Goal: Transaction & Acquisition: Purchase product/service

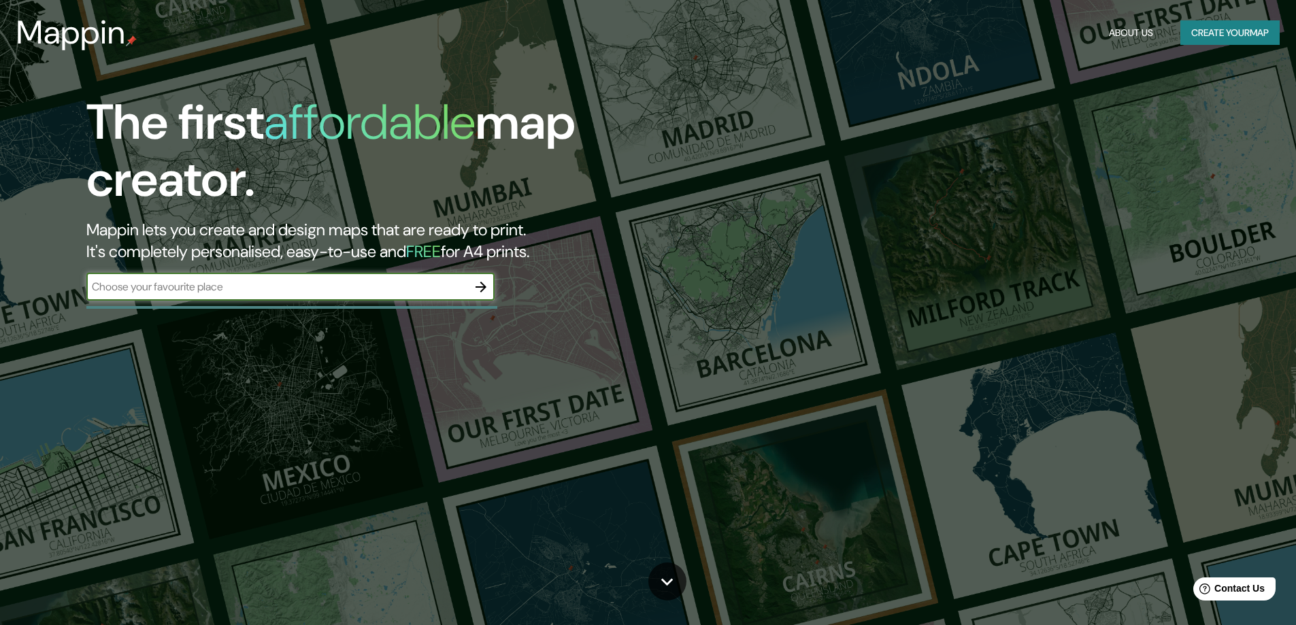
click at [233, 290] on input "text" at bounding box center [276, 287] width 381 height 16
drag, startPoint x: 299, startPoint y: 295, endPoint x: 290, endPoint y: 295, distance: 8.8
click at [298, 295] on div "​" at bounding box center [290, 286] width 408 height 27
click at [390, 288] on input "text" at bounding box center [276, 287] width 381 height 16
type input "santiago"
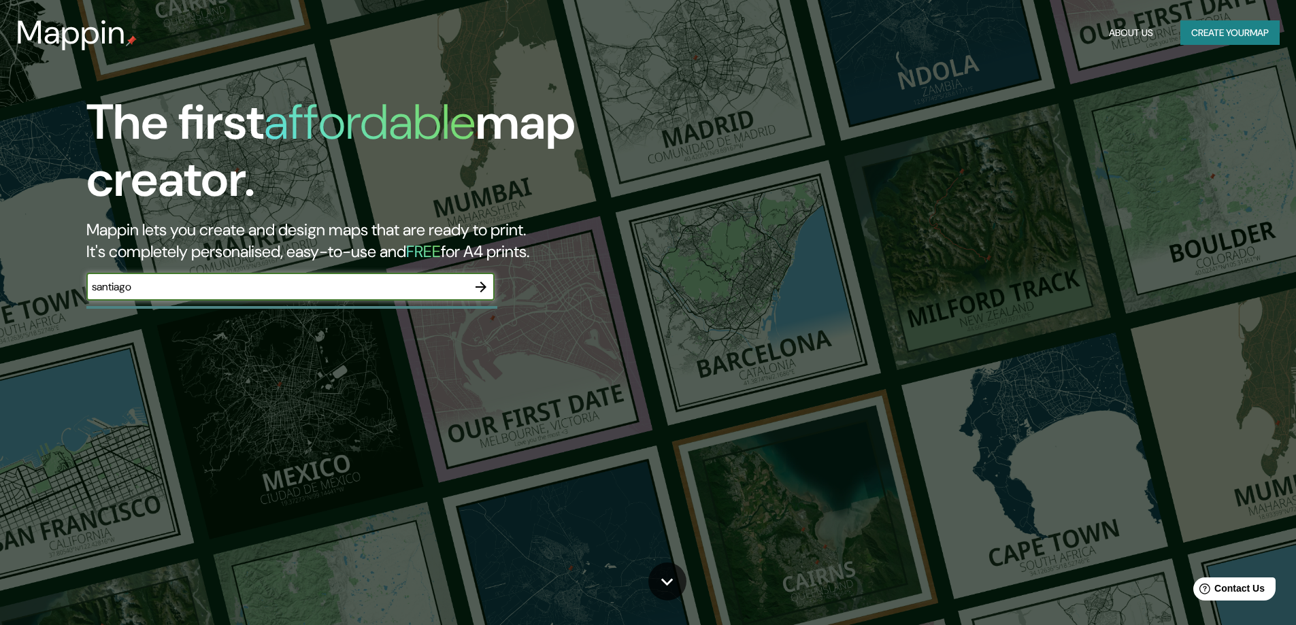
click at [478, 282] on icon "button" at bounding box center [481, 287] width 16 height 16
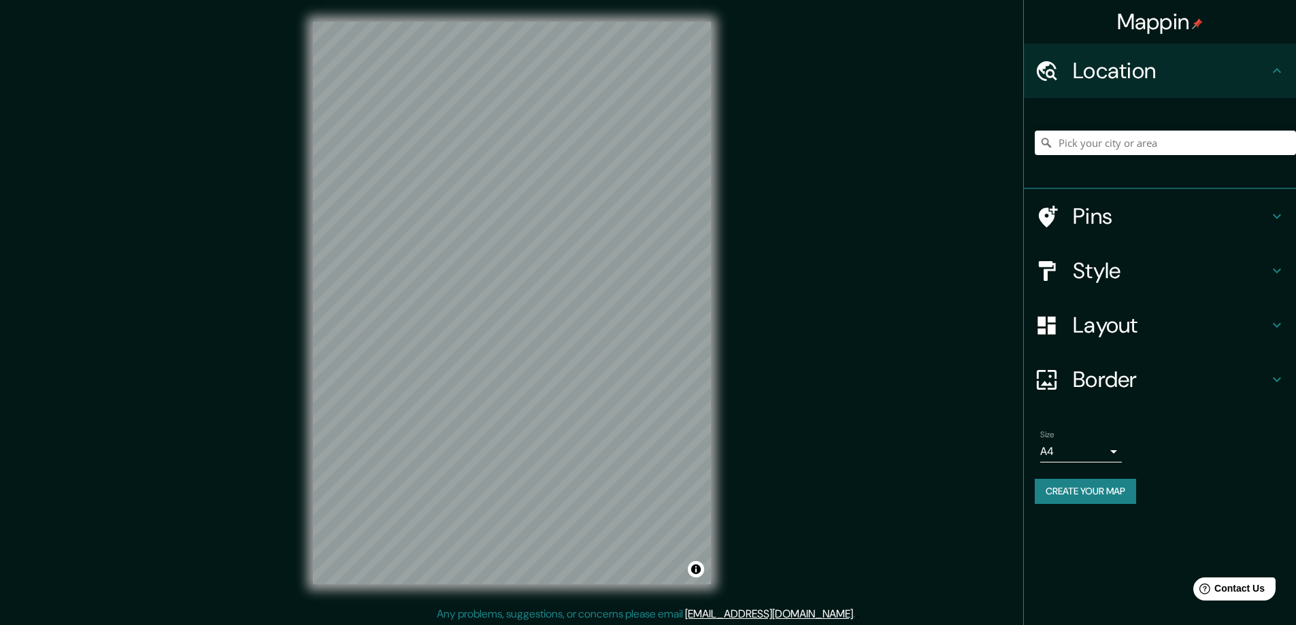
click at [1105, 261] on h4 "Style" at bounding box center [1171, 270] width 196 height 27
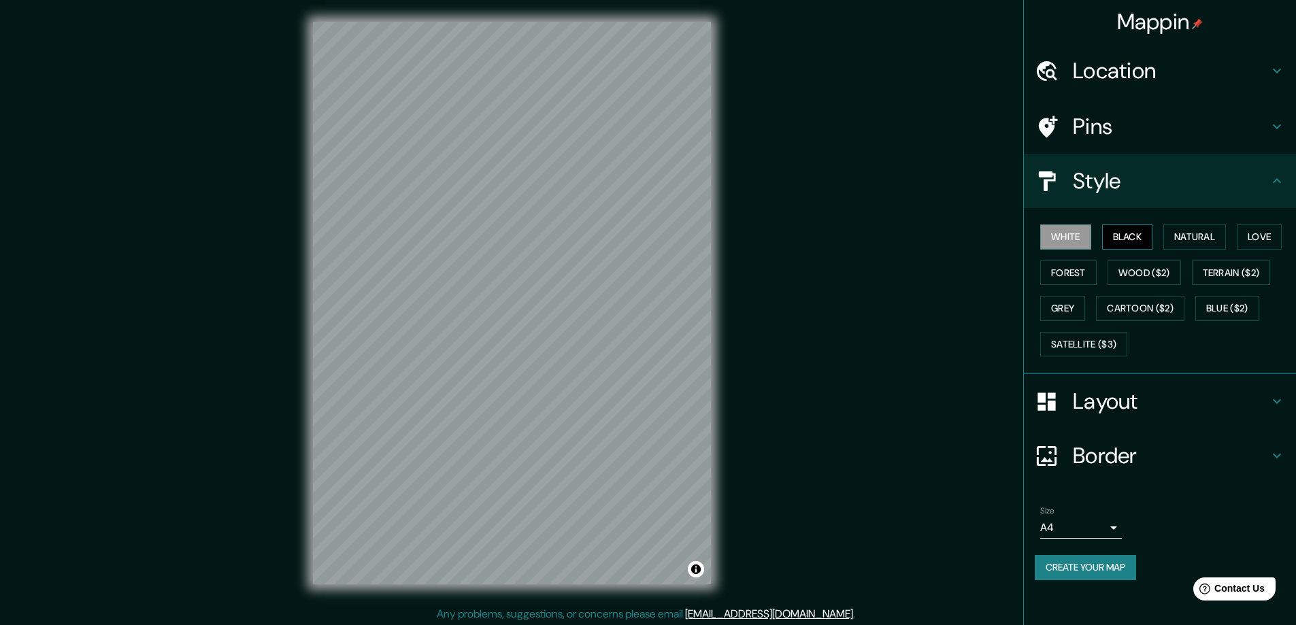
click at [1127, 230] on button "Black" at bounding box center [1127, 236] width 51 height 25
click at [1124, 231] on button "Black" at bounding box center [1127, 236] width 51 height 25
click at [823, 169] on div "Mappin Location Pins Style White Black Natural Love Forest Wood ($2) Terrain ($…" at bounding box center [648, 314] width 1296 height 628
click at [714, 372] on div "© Mapbox © OpenStreetMap Improve this map" at bounding box center [511, 303] width 441 height 606
click at [1070, 265] on button "Forest" at bounding box center [1068, 273] width 56 height 25
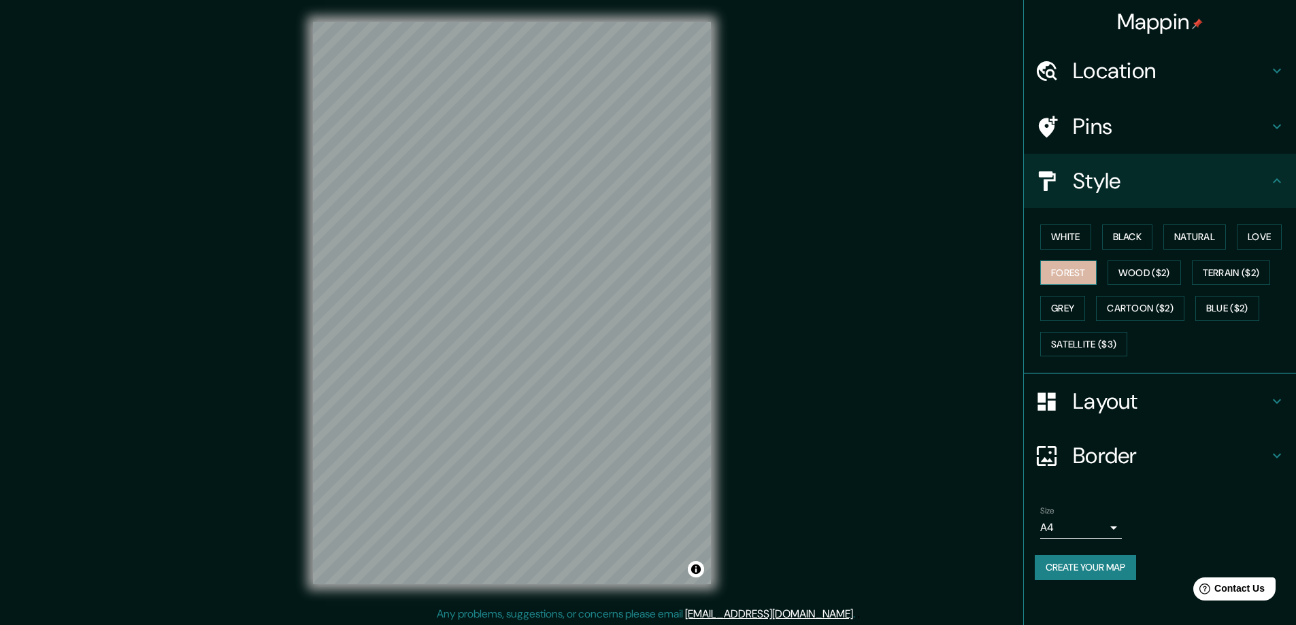
click at [1070, 265] on button "Forest" at bounding box center [1068, 273] width 56 height 25
click at [1209, 243] on button "Natural" at bounding box center [1194, 236] width 63 height 25
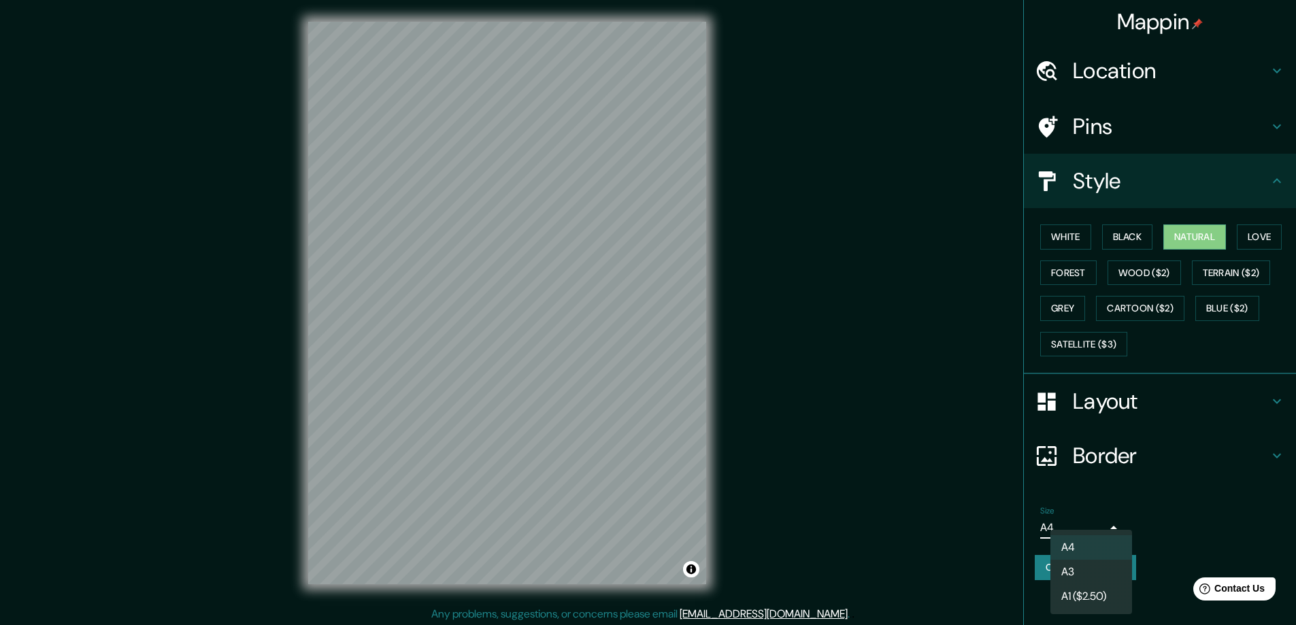
click at [1086, 529] on body "Mappin Location Pins Style White Black Natural Love Forest Wood ($2) Terrain ($…" at bounding box center [648, 312] width 1296 height 625
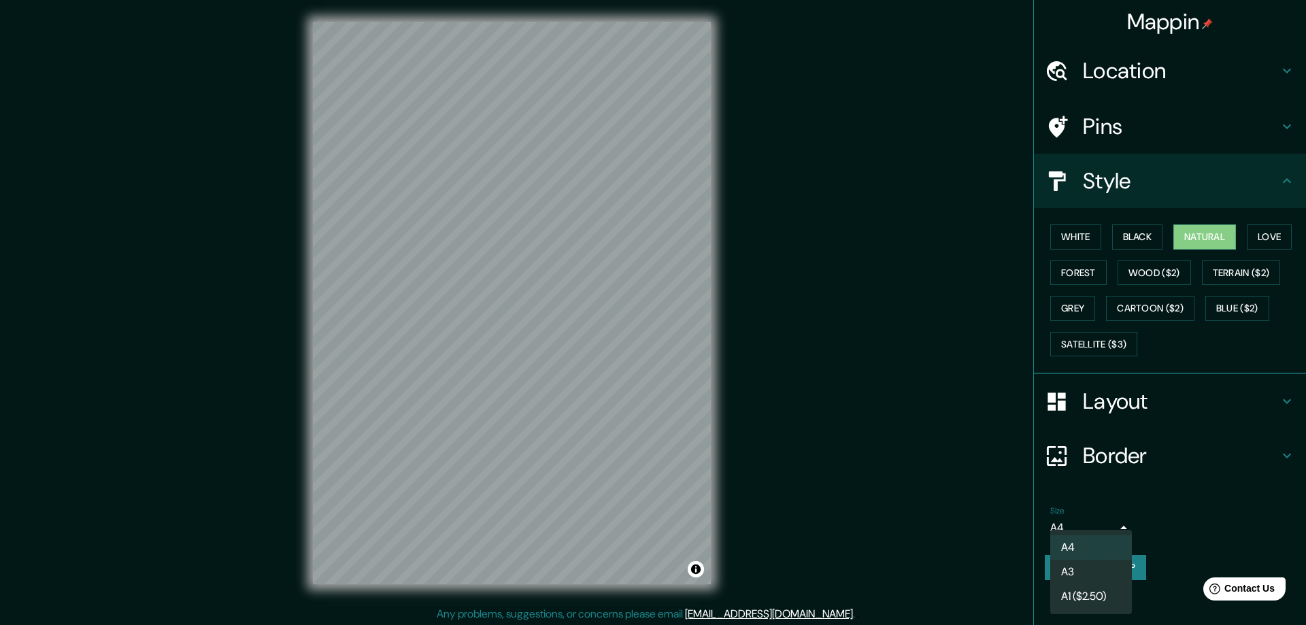
click at [1088, 529] on div at bounding box center [653, 312] width 1306 height 625
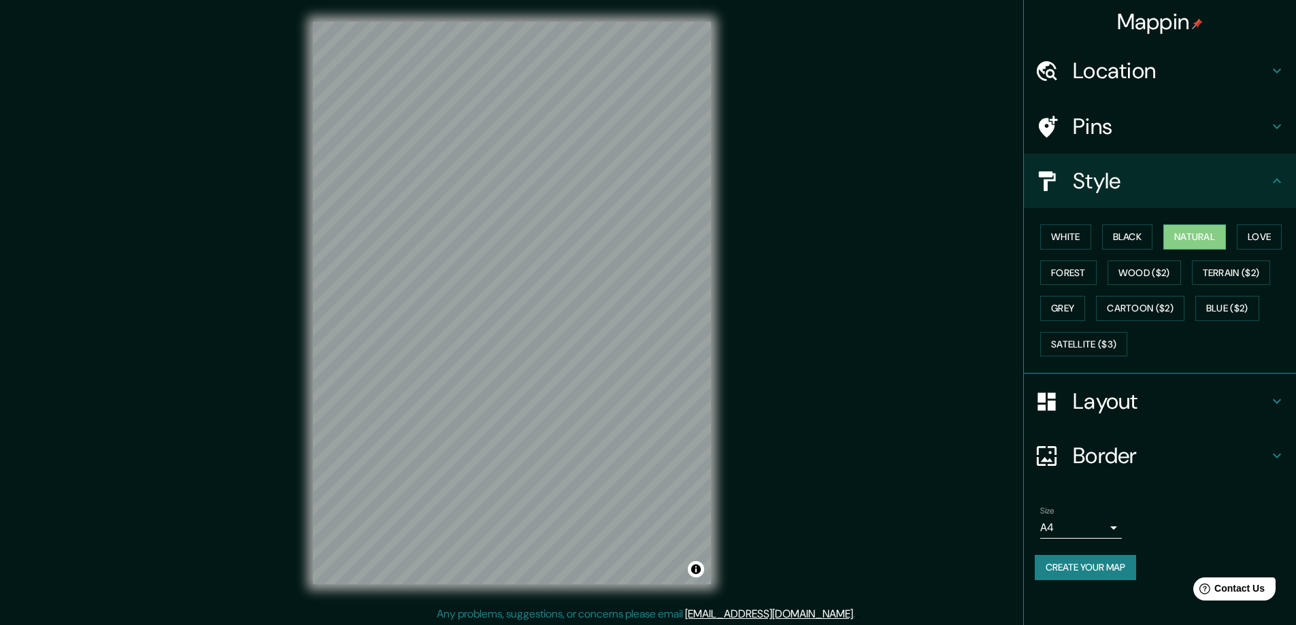
click at [1125, 528] on div "Size A4 single" at bounding box center [1160, 523] width 250 height 44
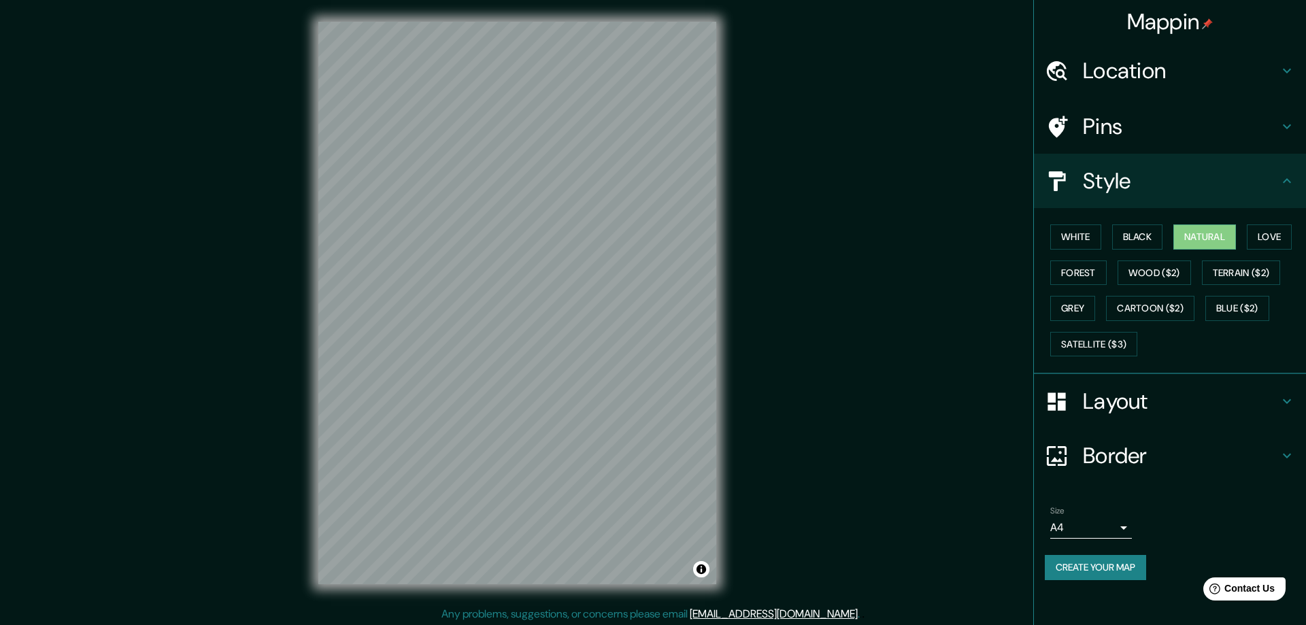
click at [1107, 523] on body "Mappin Location Pins Style White Black Natural Love Forest Wood ($2) Terrain ($…" at bounding box center [653, 312] width 1306 height 625
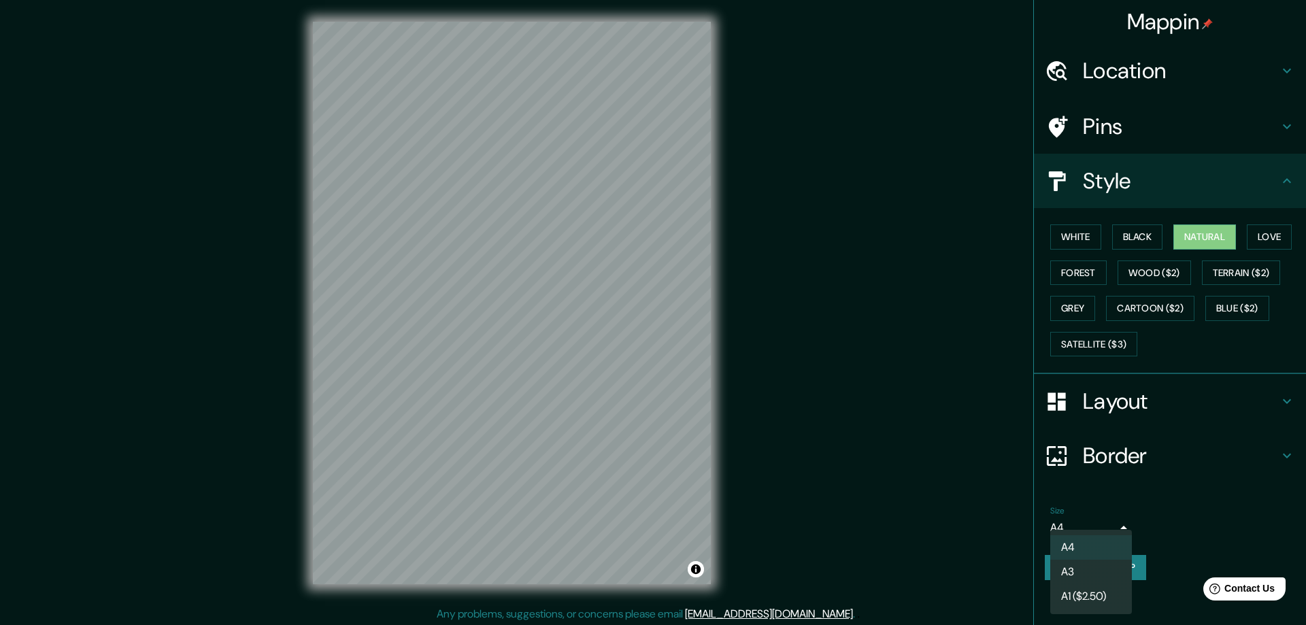
click at [944, 307] on div at bounding box center [653, 312] width 1306 height 625
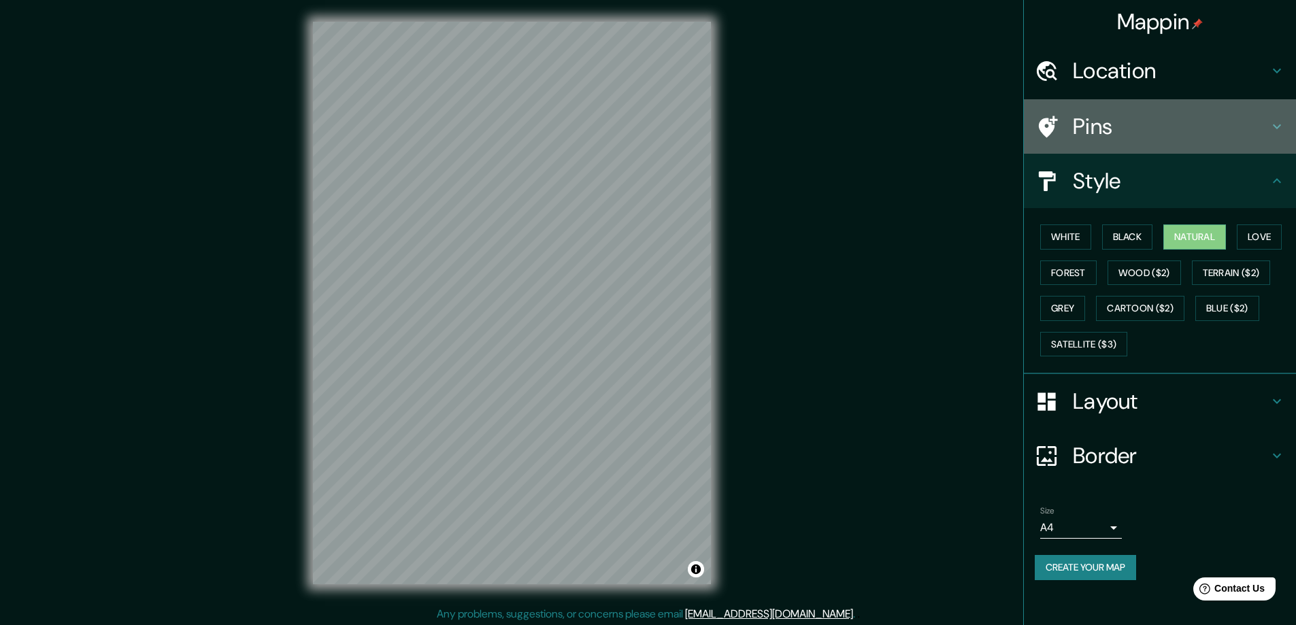
click at [1089, 123] on h4 "Pins" at bounding box center [1171, 126] width 196 height 27
